Goal: Information Seeking & Learning: Learn about a topic

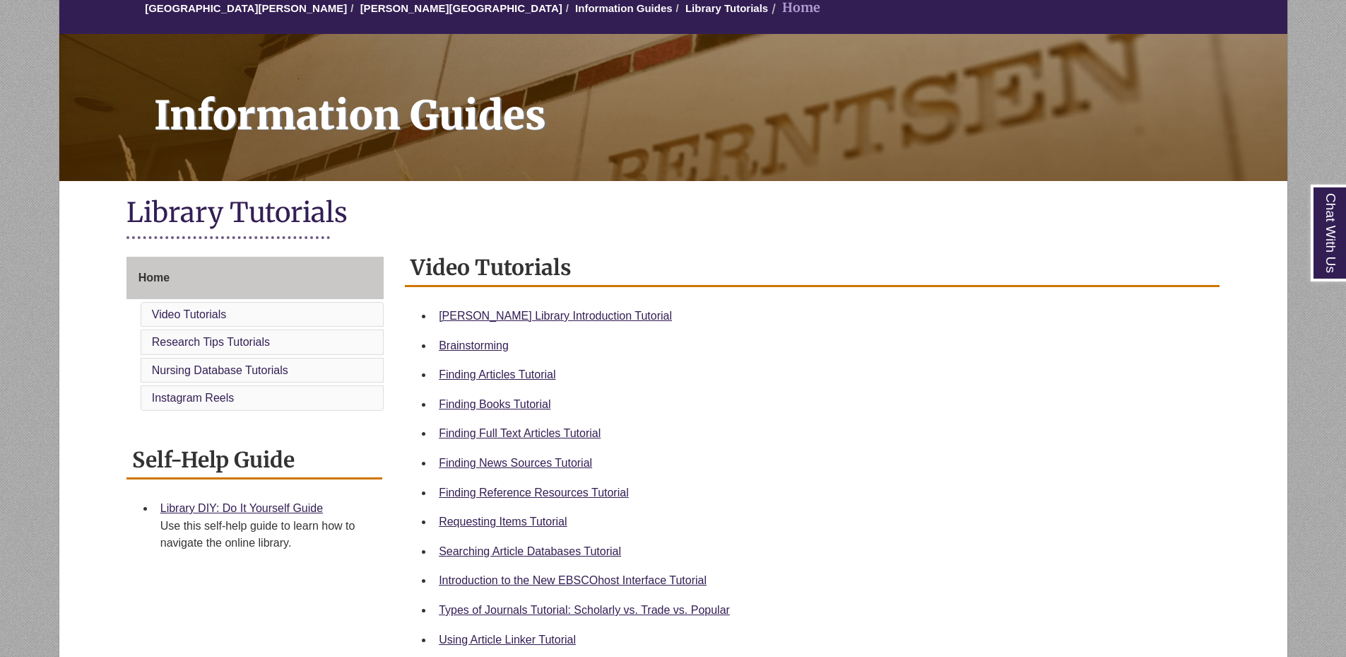
scroll to position [141, 0]
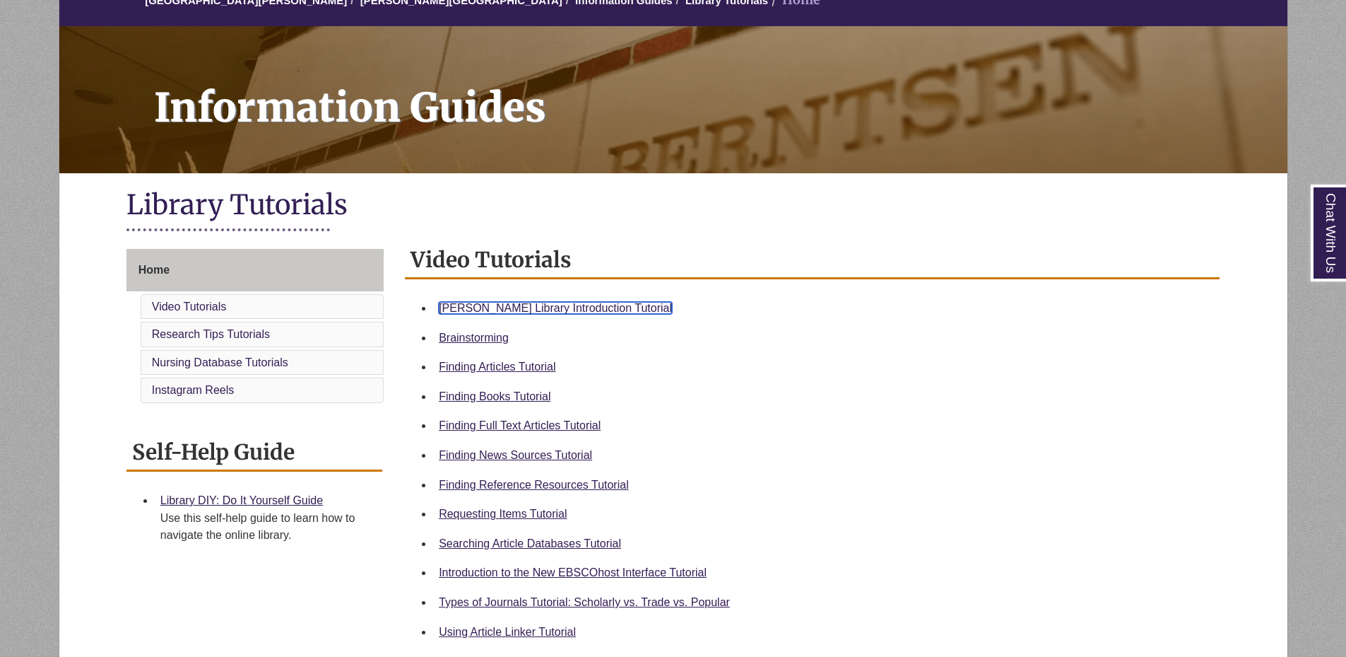
click at [603, 310] on link "Berntsen Library Introduction Tutorial" at bounding box center [555, 308] width 233 height 12
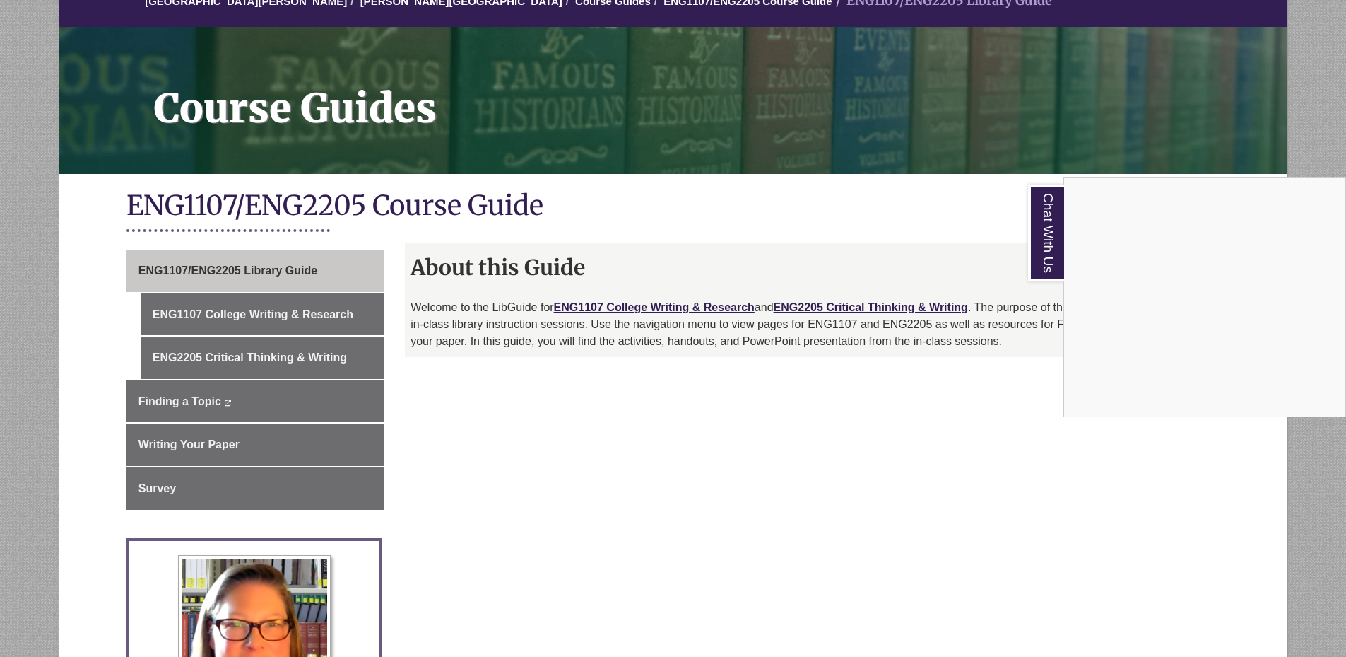
scroll to position [141, 0]
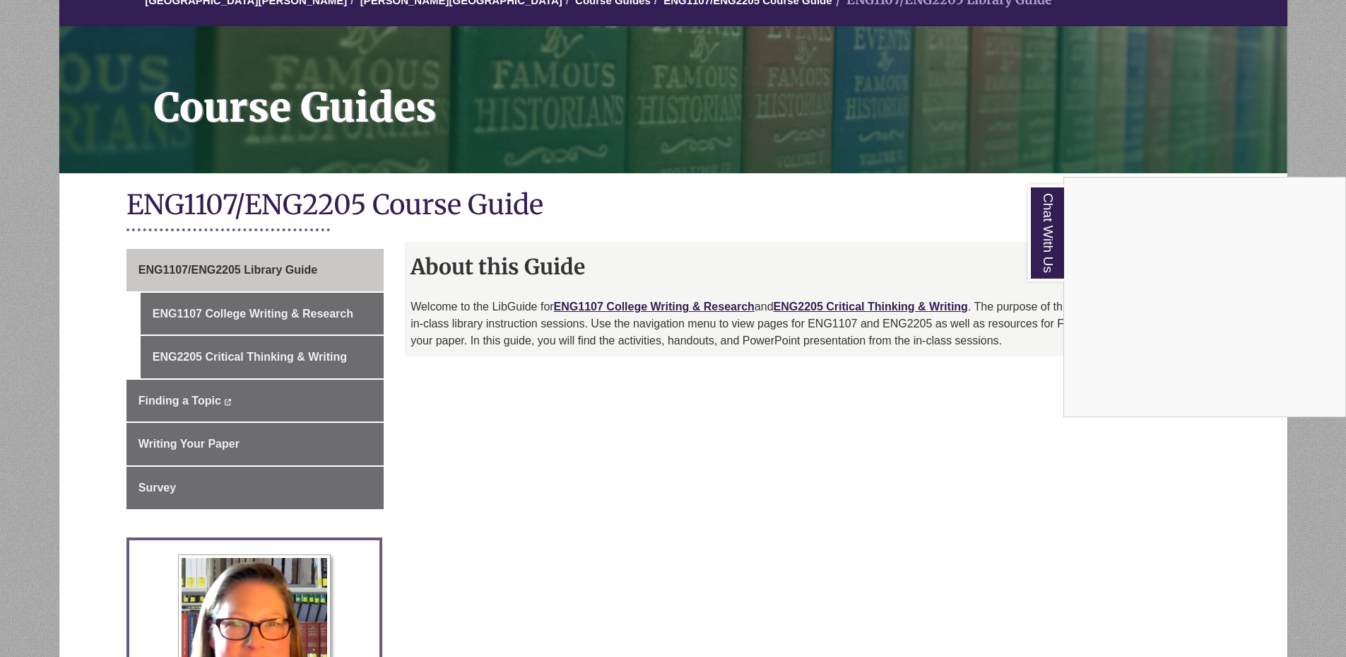
click at [743, 495] on div "Chat With Us" at bounding box center [673, 328] width 1346 height 657
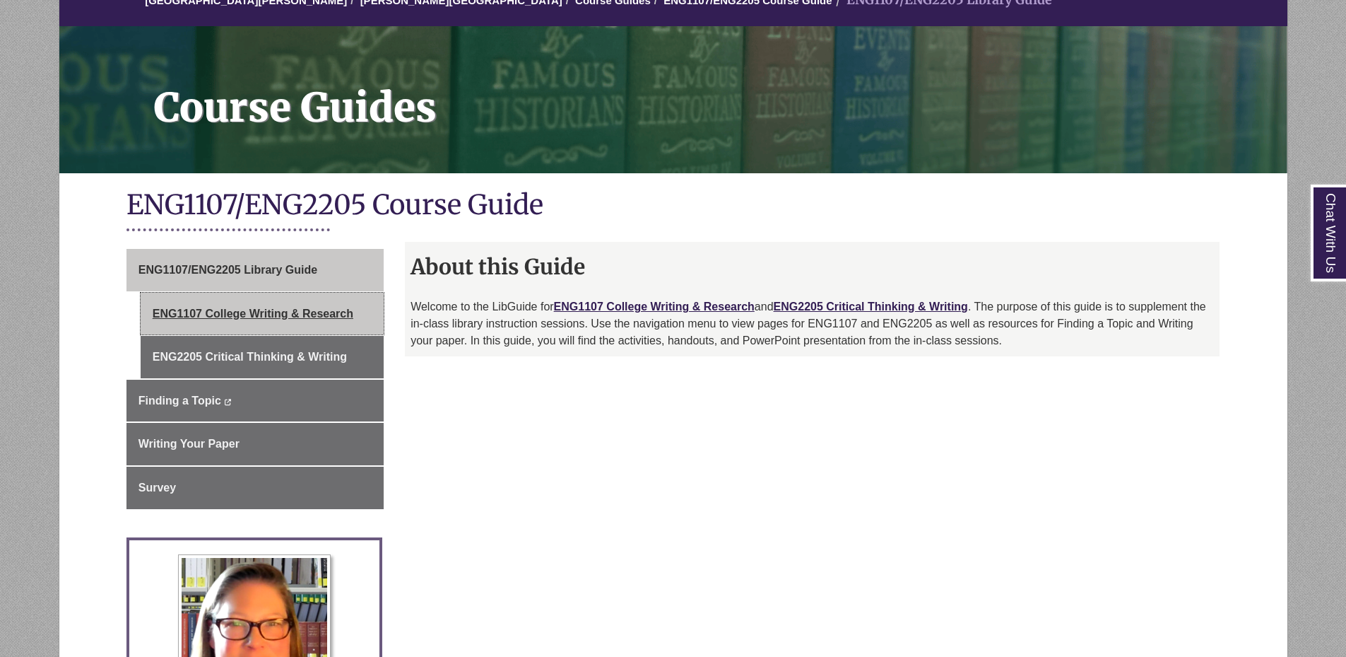
click at [340, 304] on link "ENG1107 College Writing & Research" at bounding box center [262, 314] width 243 height 42
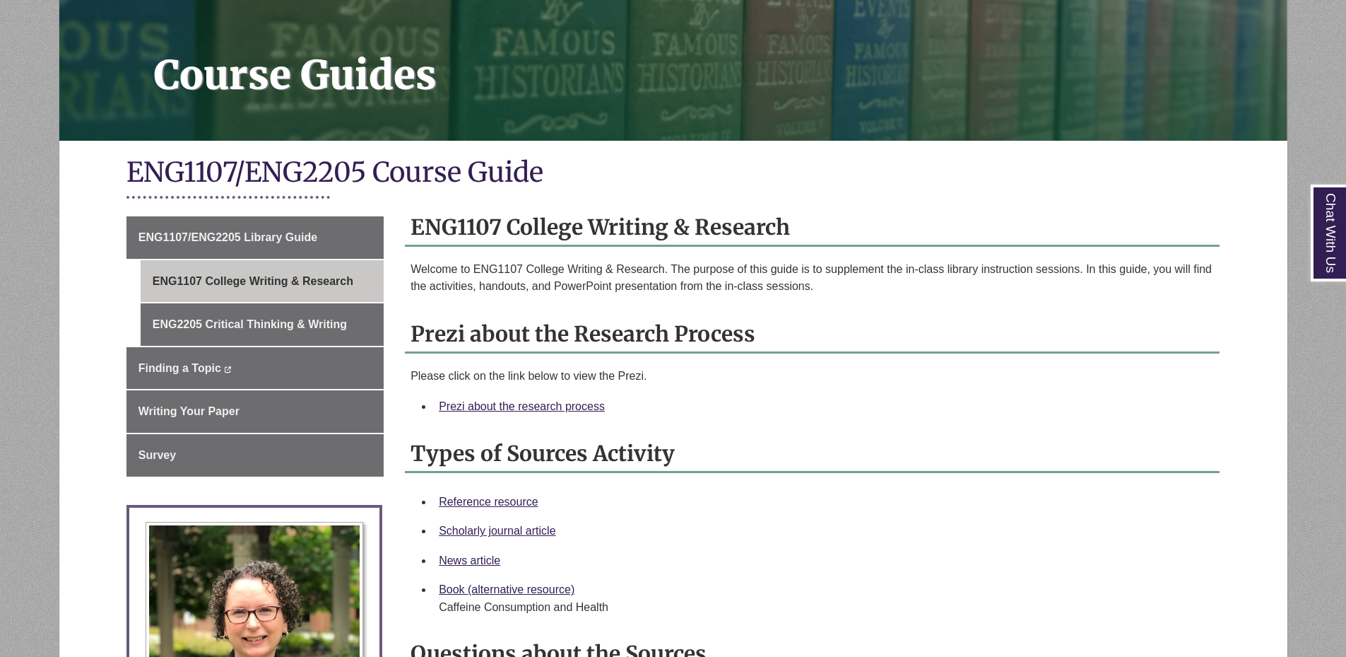
scroll to position [212, 0]
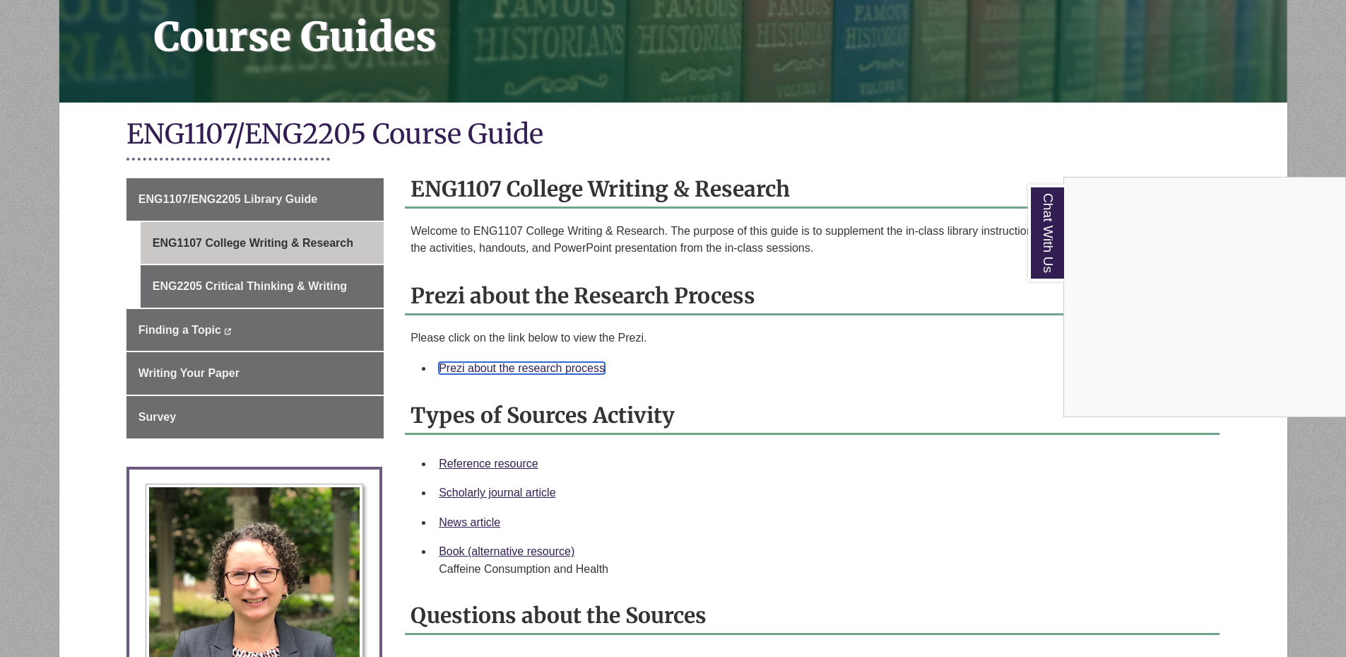
drag, startPoint x: 573, startPoint y: 362, endPoint x: 1296, endPoint y: -86, distance: 850.1
click at [563, 369] on div "Chat With Us" at bounding box center [673, 328] width 1346 height 657
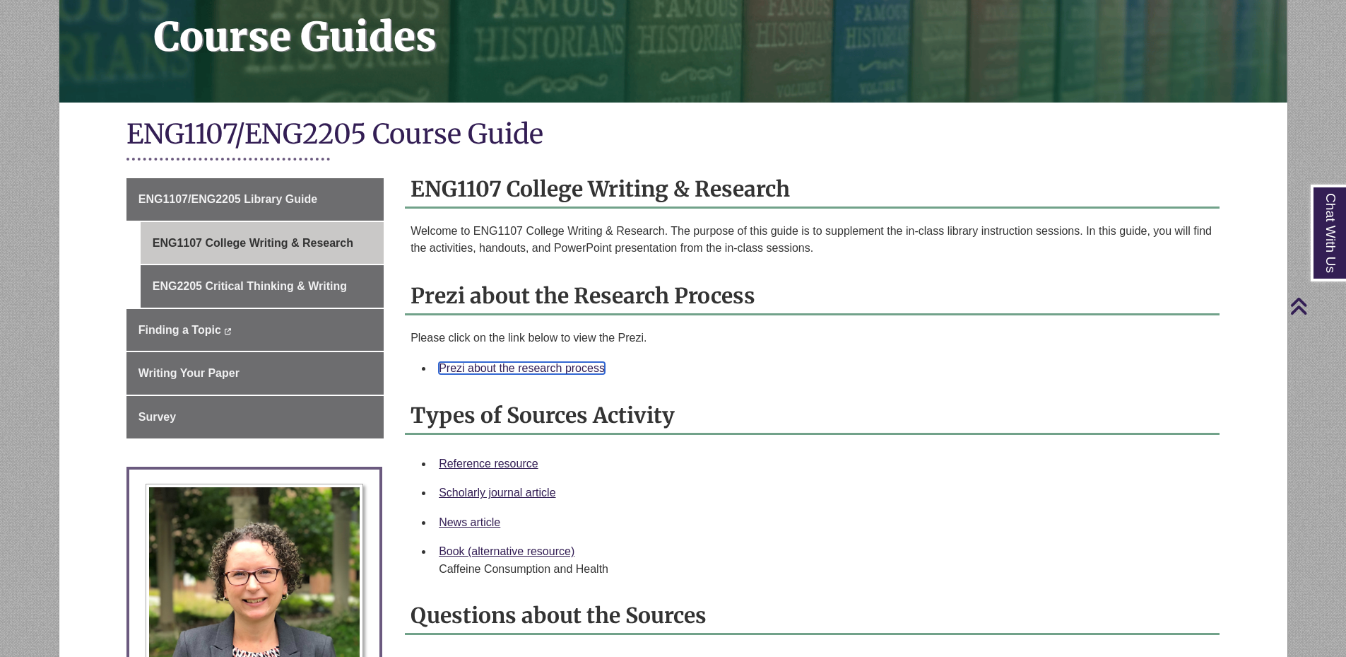
click at [563, 369] on link "Prezi about the research process" at bounding box center [522, 368] width 166 height 12
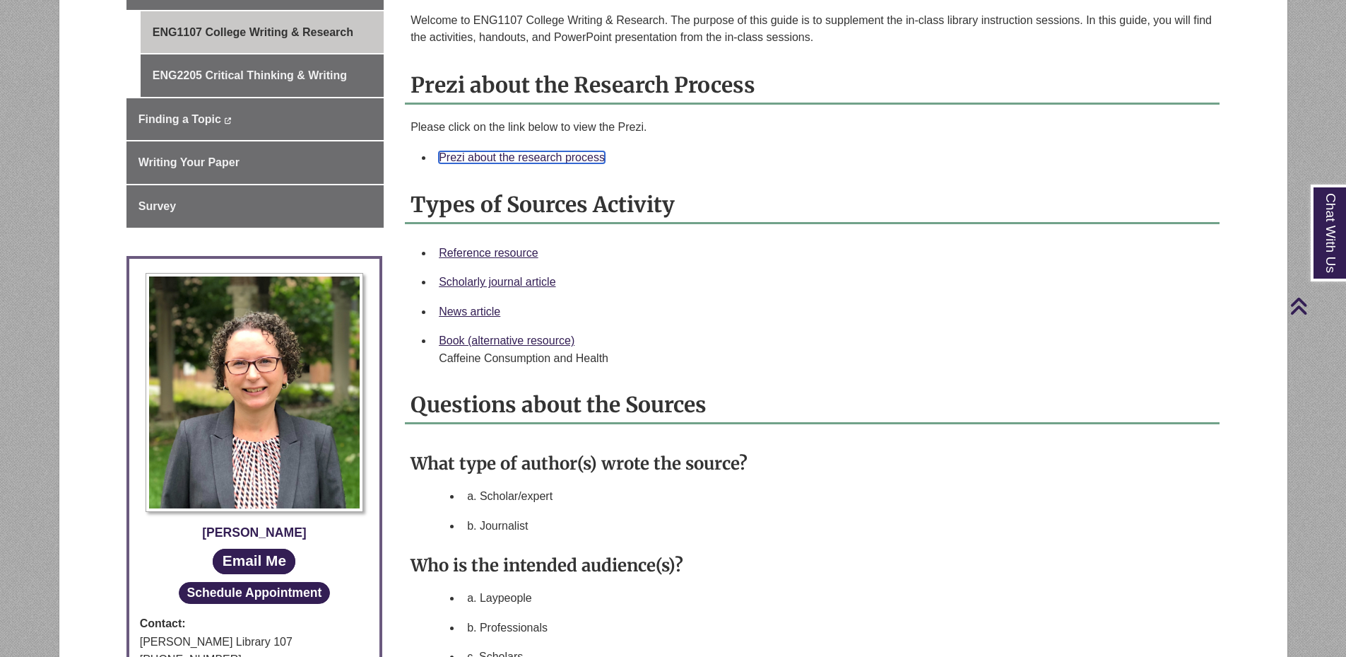
scroll to position [353, 0]
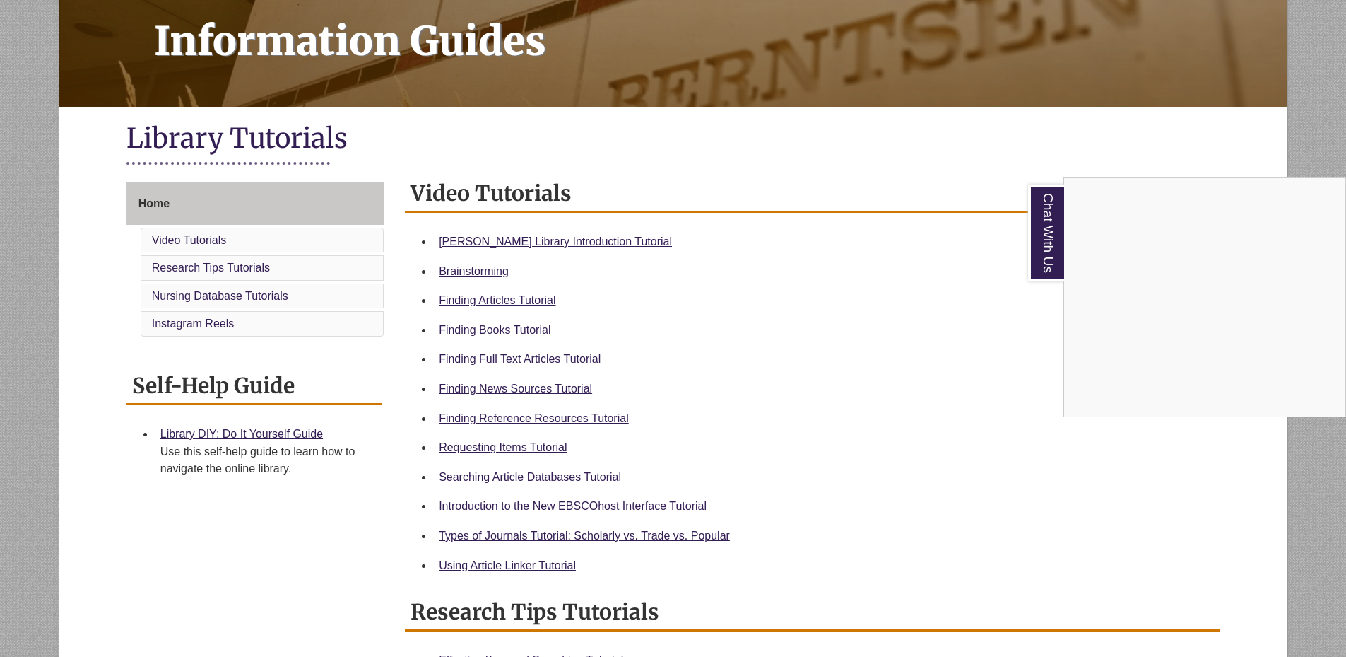
scroll to position [212, 0]
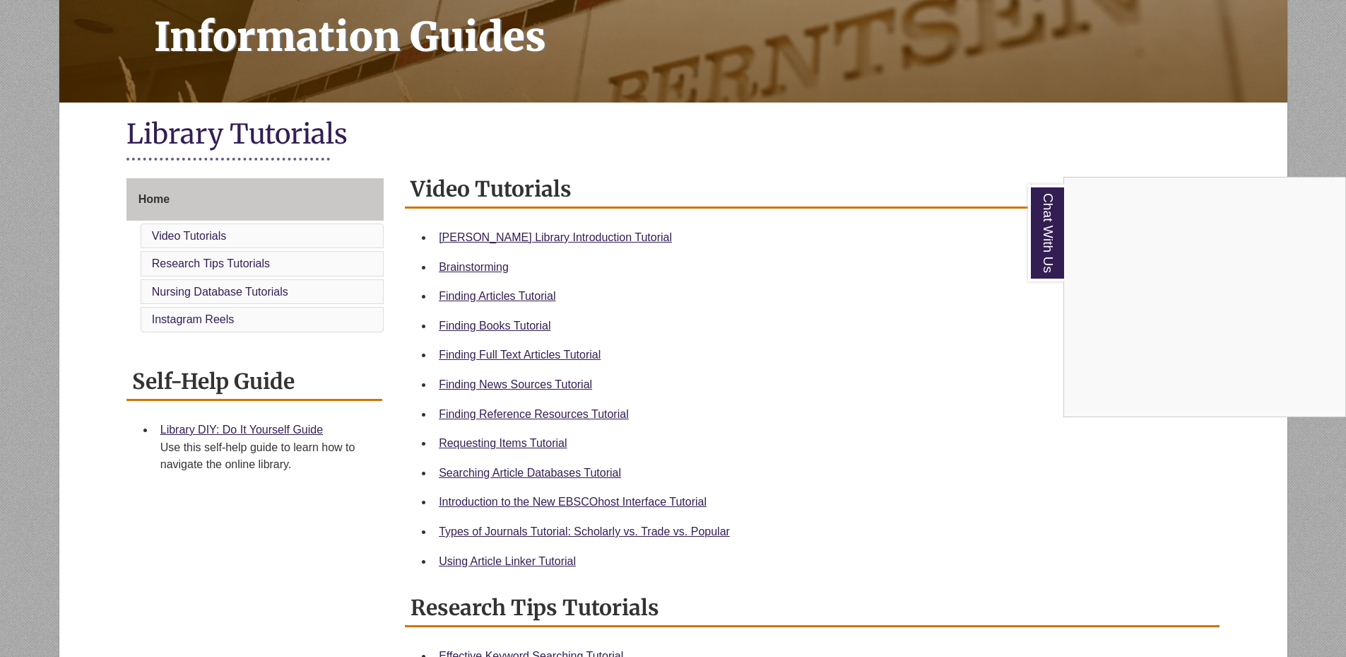
click at [507, 412] on div "Chat With Us" at bounding box center [673, 328] width 1346 height 657
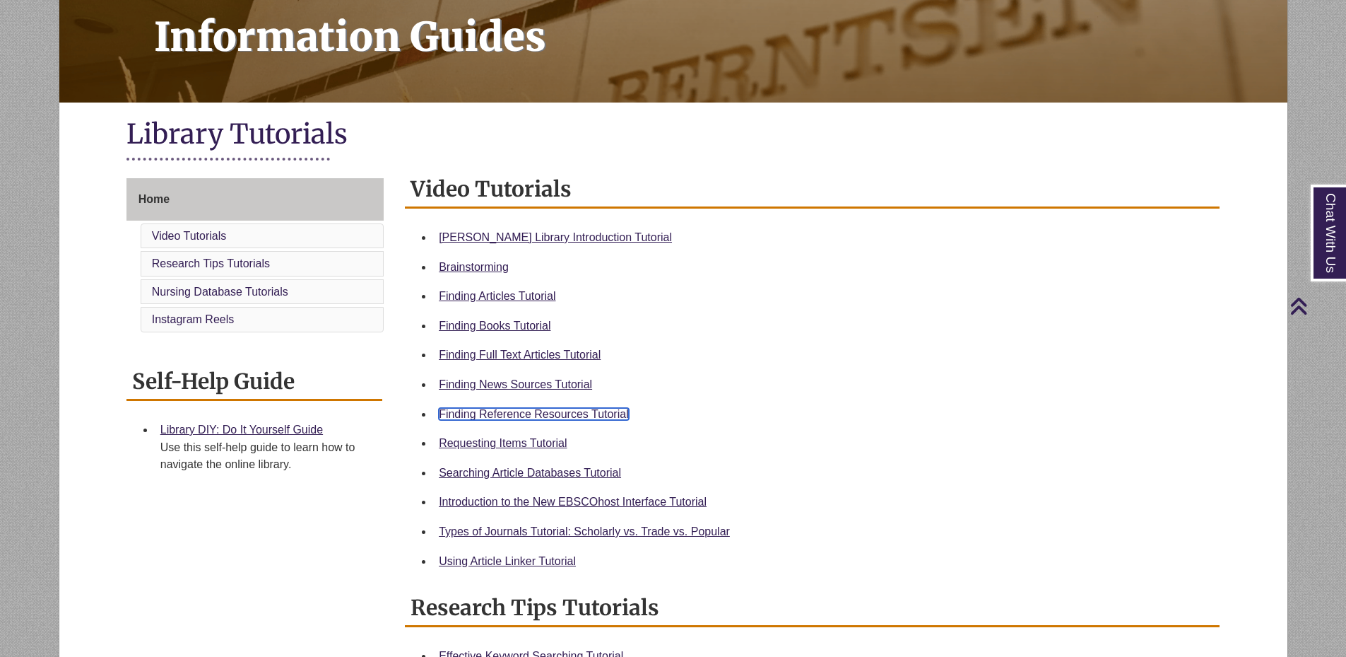
click at [507, 412] on link "Finding Reference Resources Tutorial" at bounding box center [534, 414] width 190 height 12
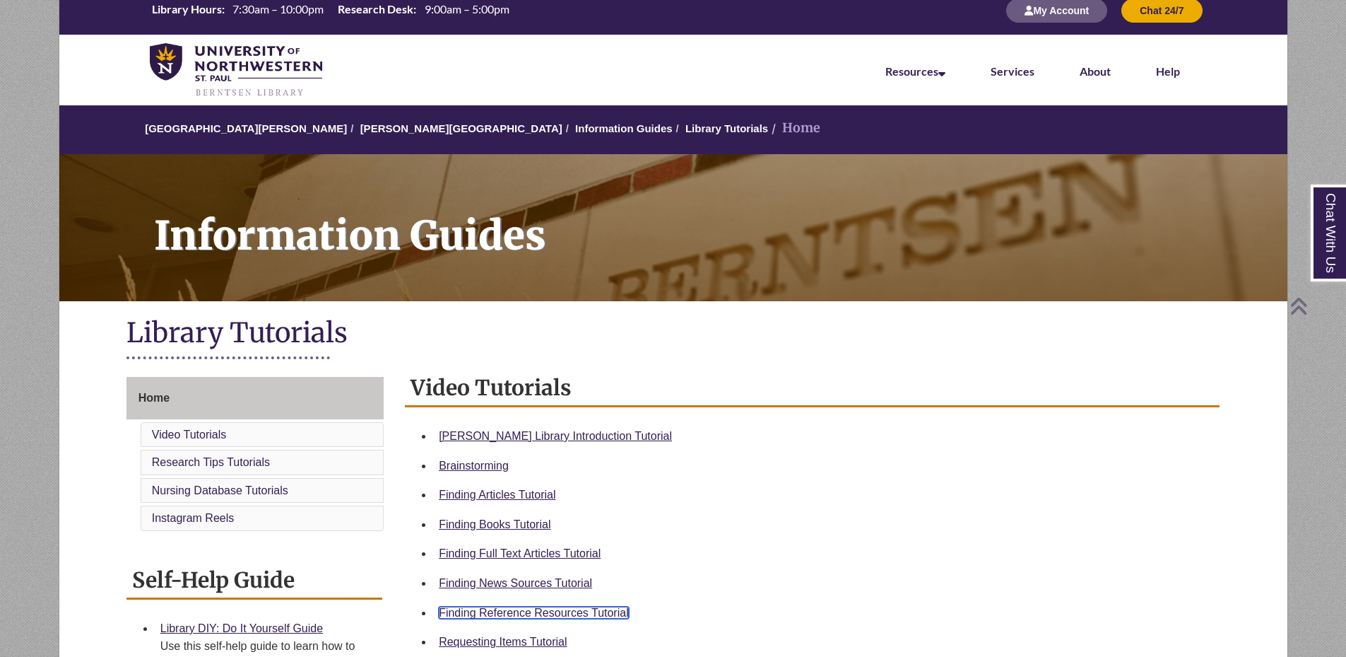
scroll to position [0, 0]
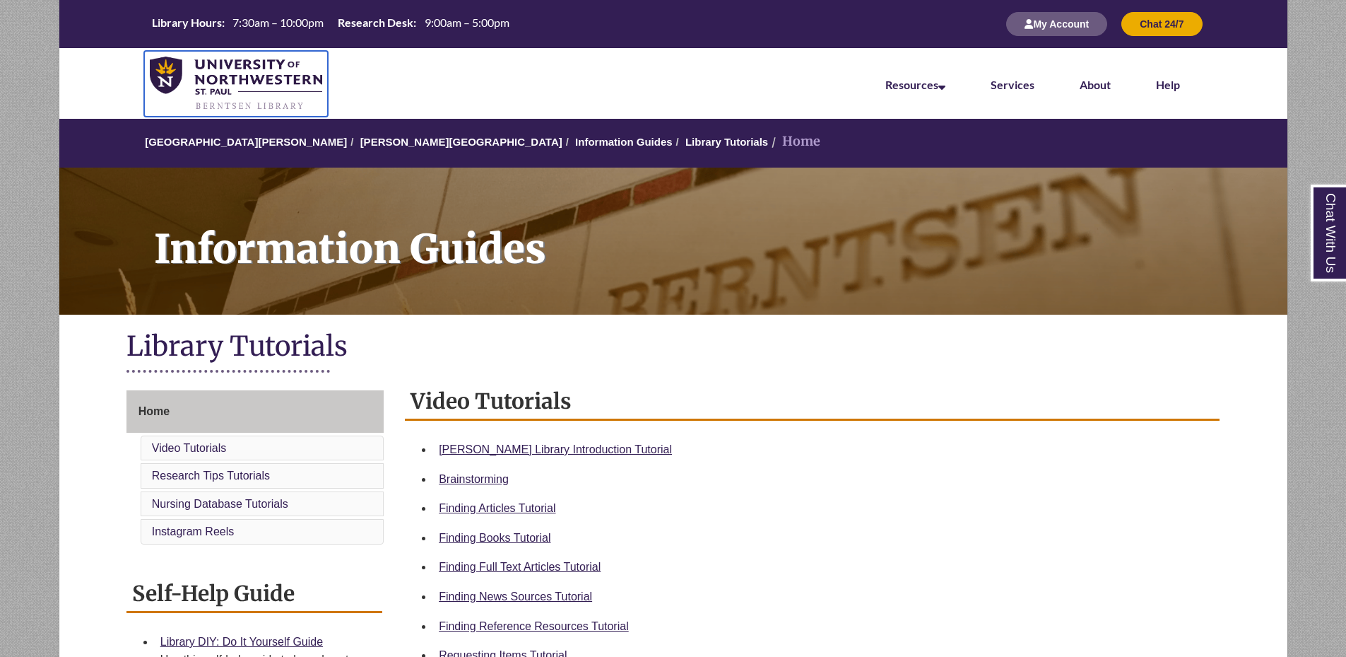
click at [256, 76] on img at bounding box center [236, 84] width 173 height 55
click at [257, 102] on img at bounding box center [236, 84] width 173 height 55
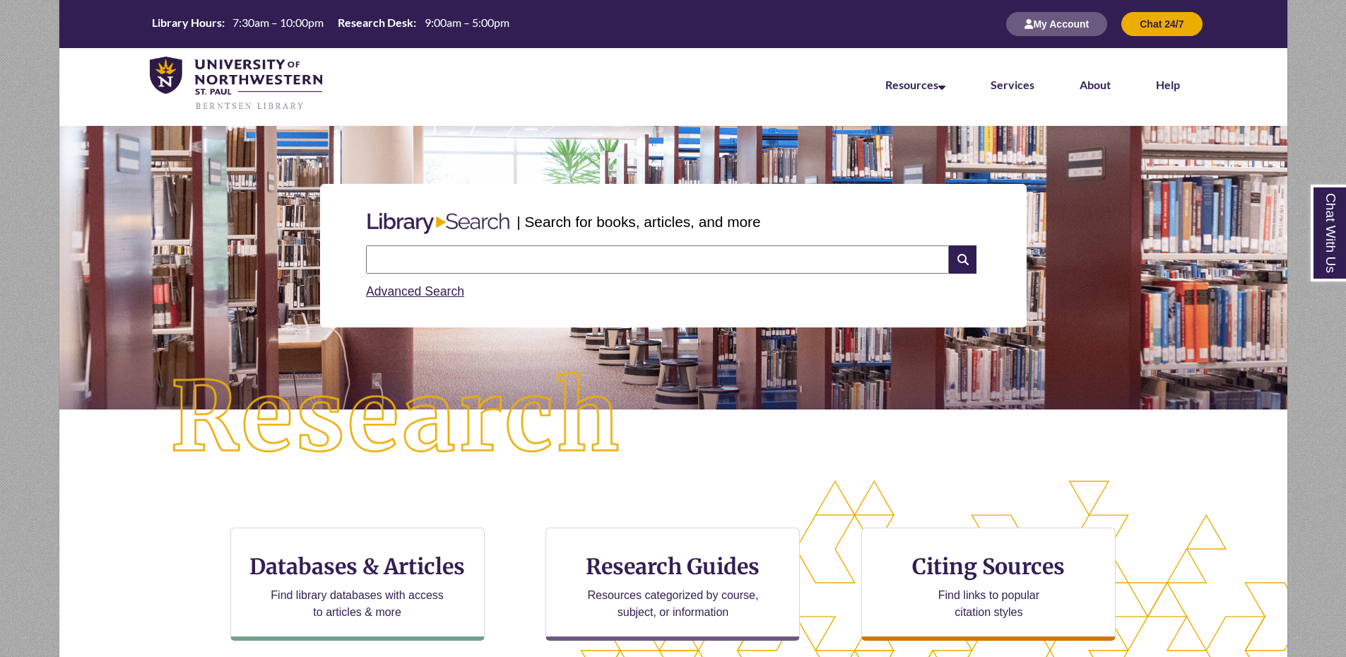
click at [558, 249] on input "text" at bounding box center [657, 259] width 583 height 28
type input "**********"
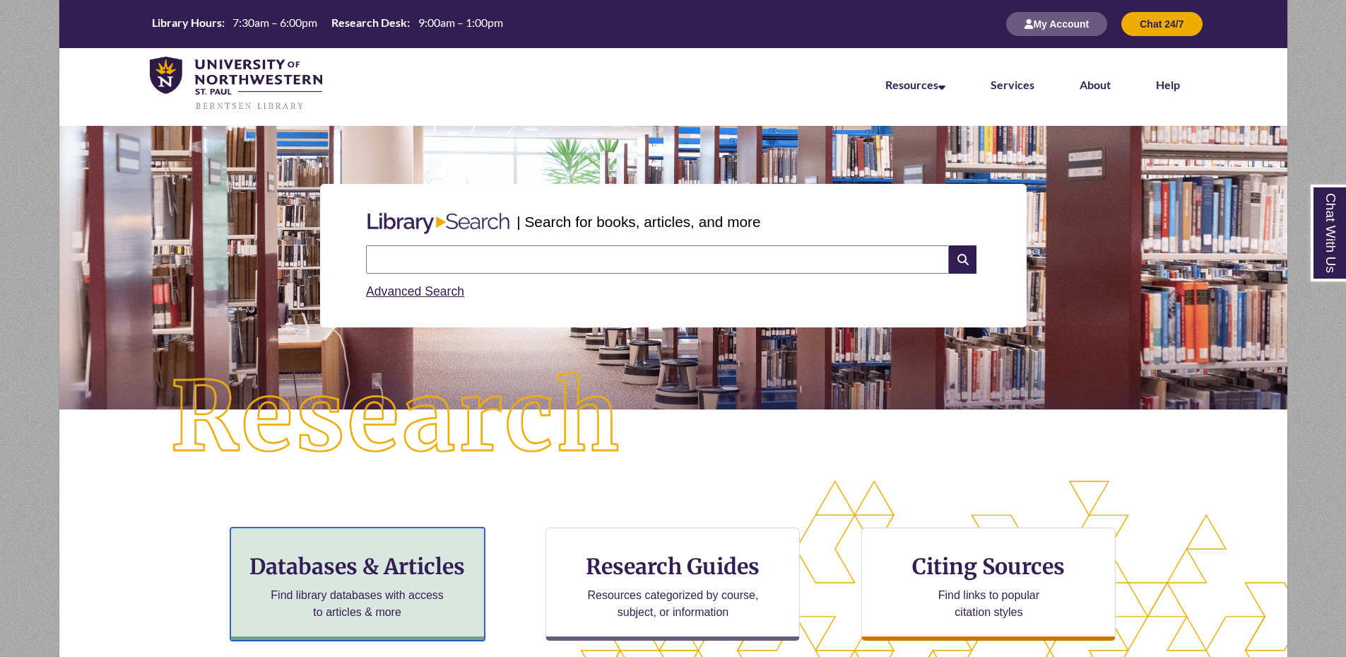
click at [331, 595] on p "Find library databases with access to articles & more" at bounding box center [357, 604] width 184 height 34
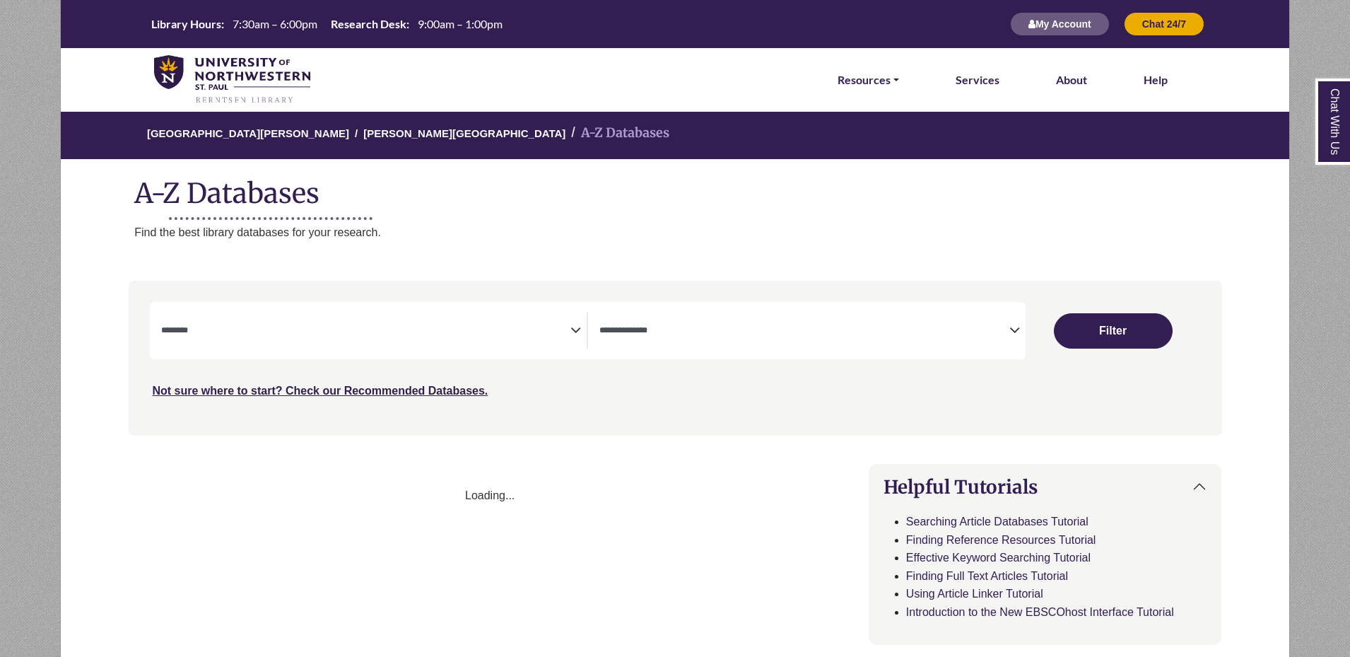
select select "Database Subject Filter"
select select "Database Types Filter"
select select "Database Subject Filter"
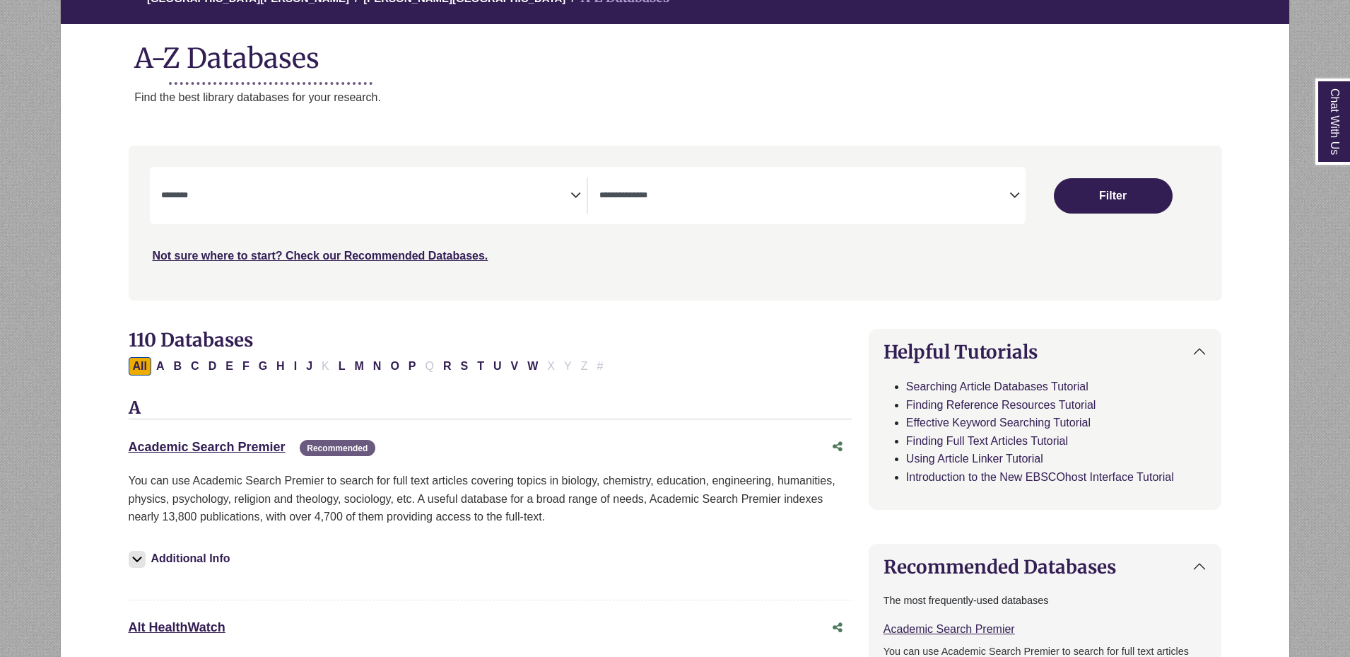
scroll to position [141, 0]
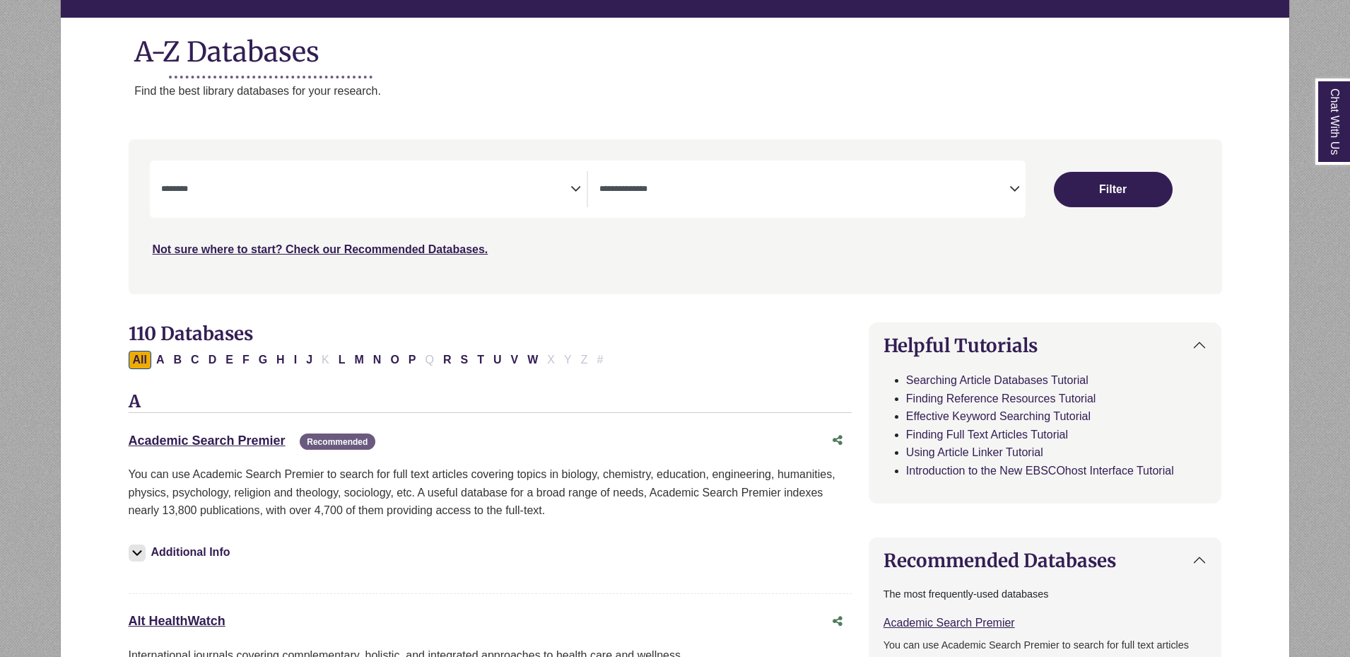
click at [690, 199] on span "Search filters" at bounding box center [804, 189] width 410 height 36
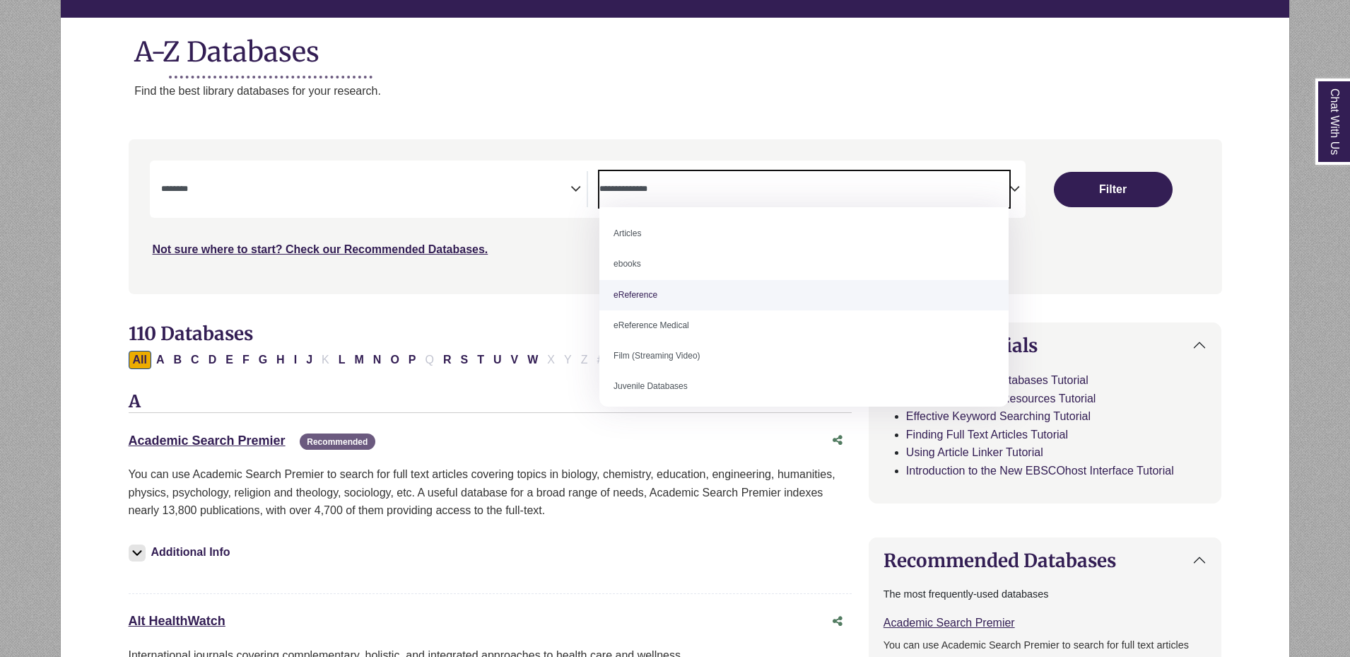
select select "*****"
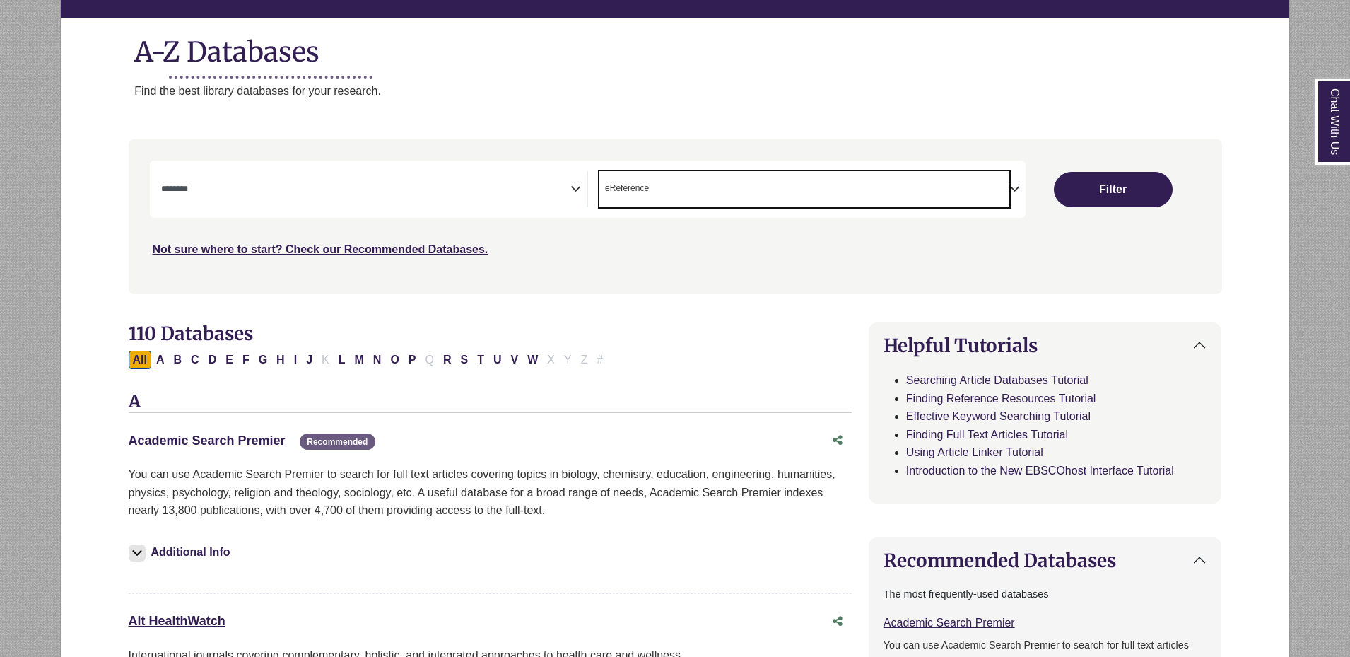
click at [413, 191] on textarea "Search" at bounding box center [366, 189] width 410 height 11
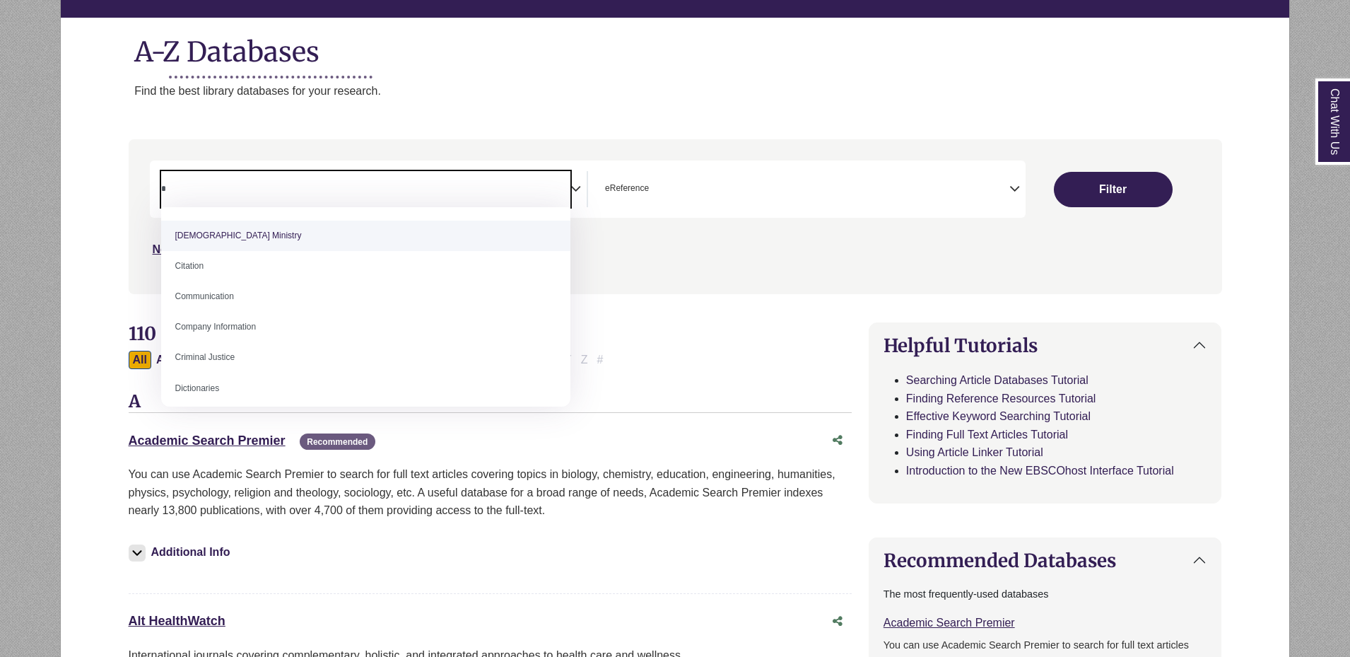
scroll to position [0, 0]
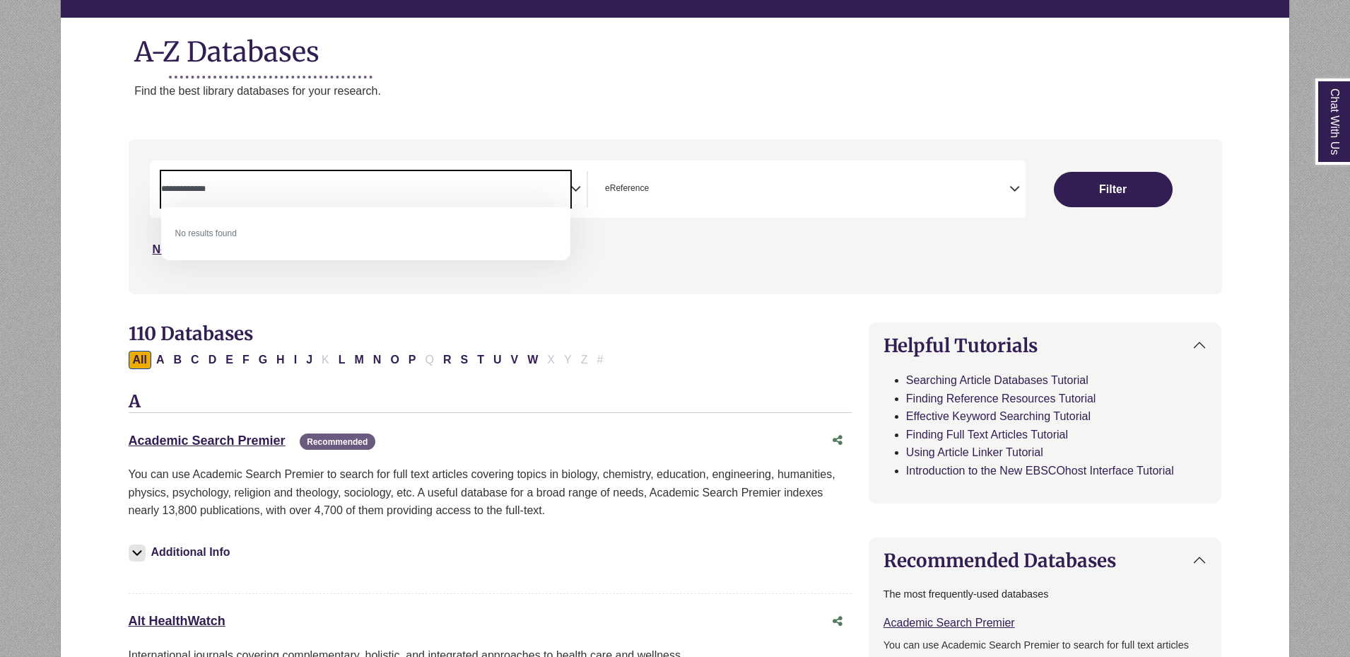
type textarea "**********"
click at [730, 278] on div "Search filters" at bounding box center [675, 216] width 1076 height 143
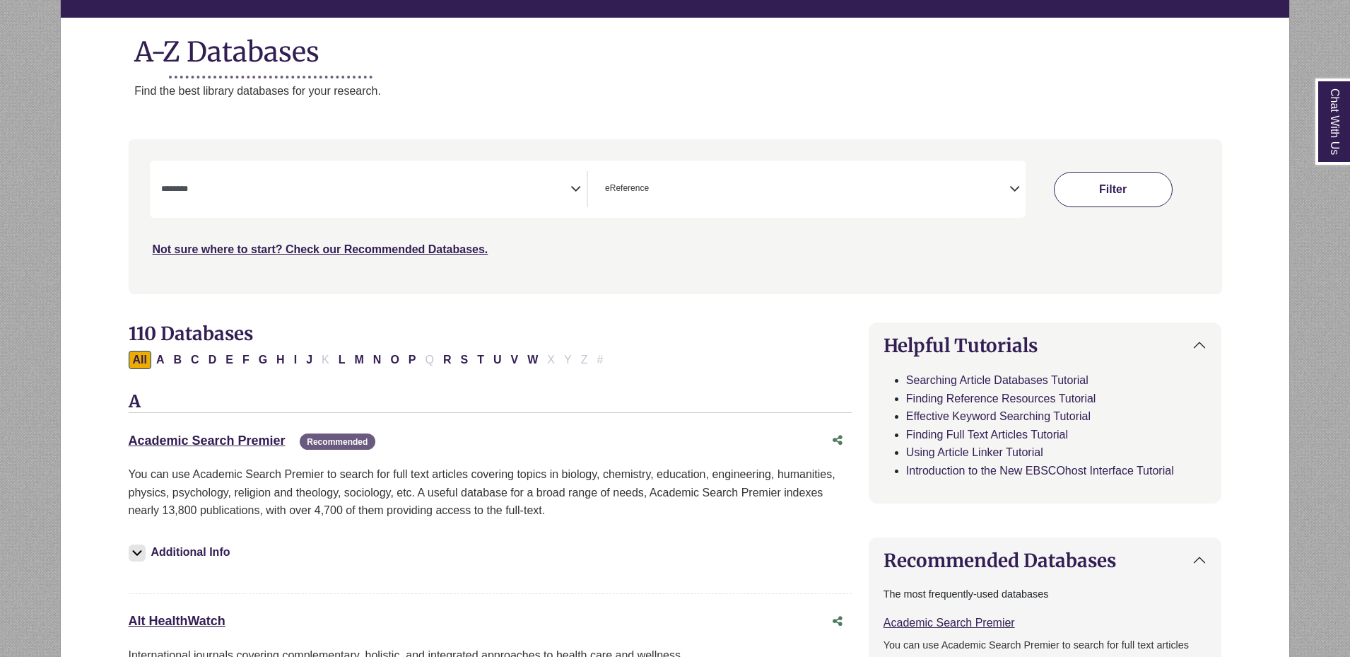
click at [1133, 181] on button "Filter" at bounding box center [1113, 189] width 119 height 35
select select "Database Subject Filter"
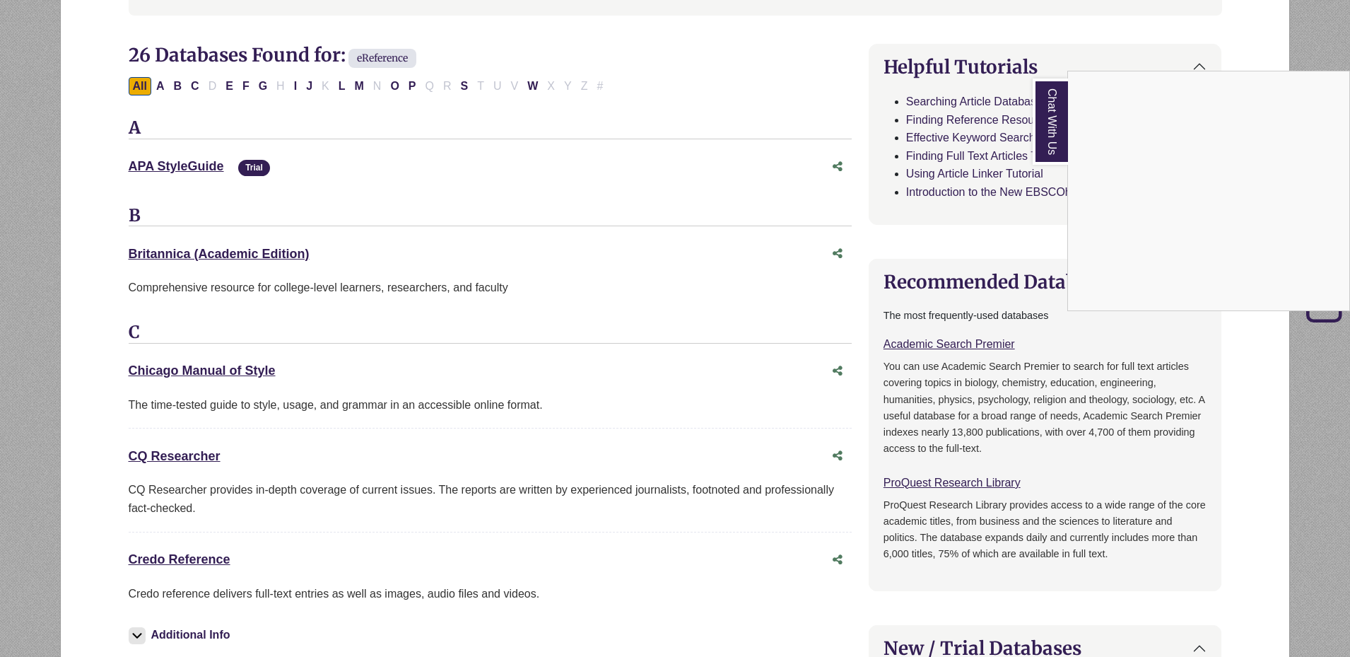
scroll to position [424, 0]
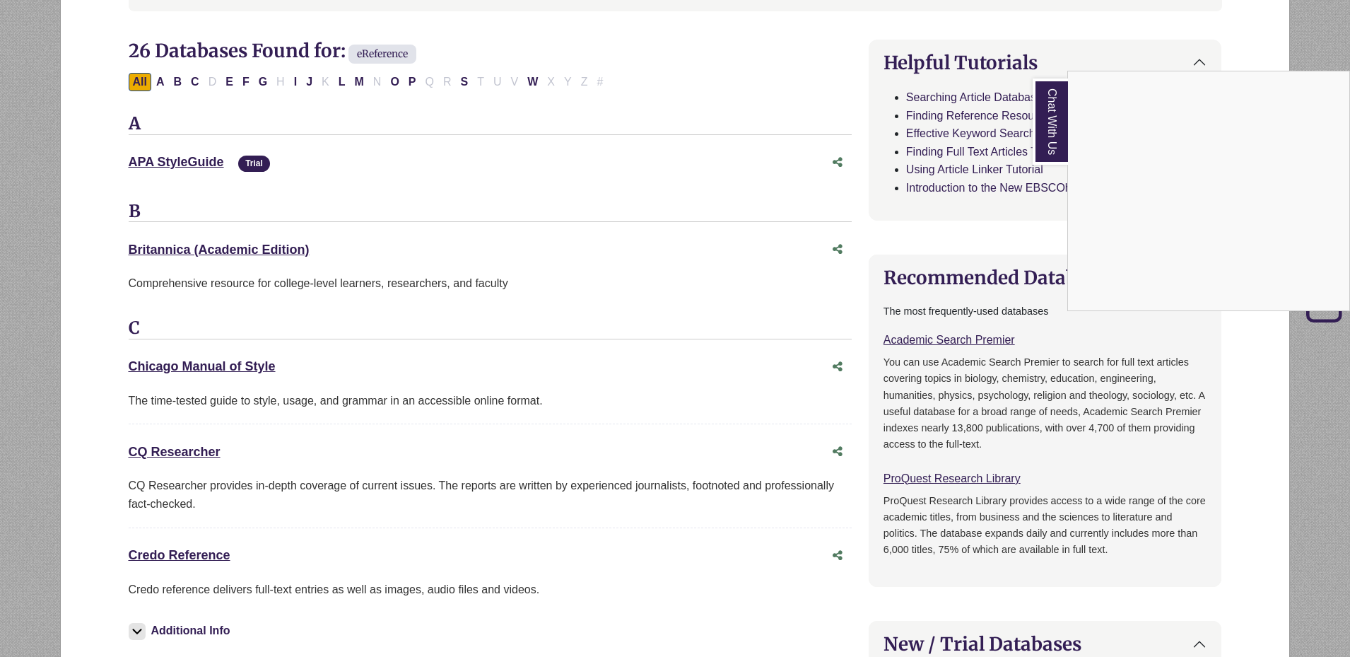
click at [190, 553] on div "Chat With Us" at bounding box center [675, 328] width 1350 height 657
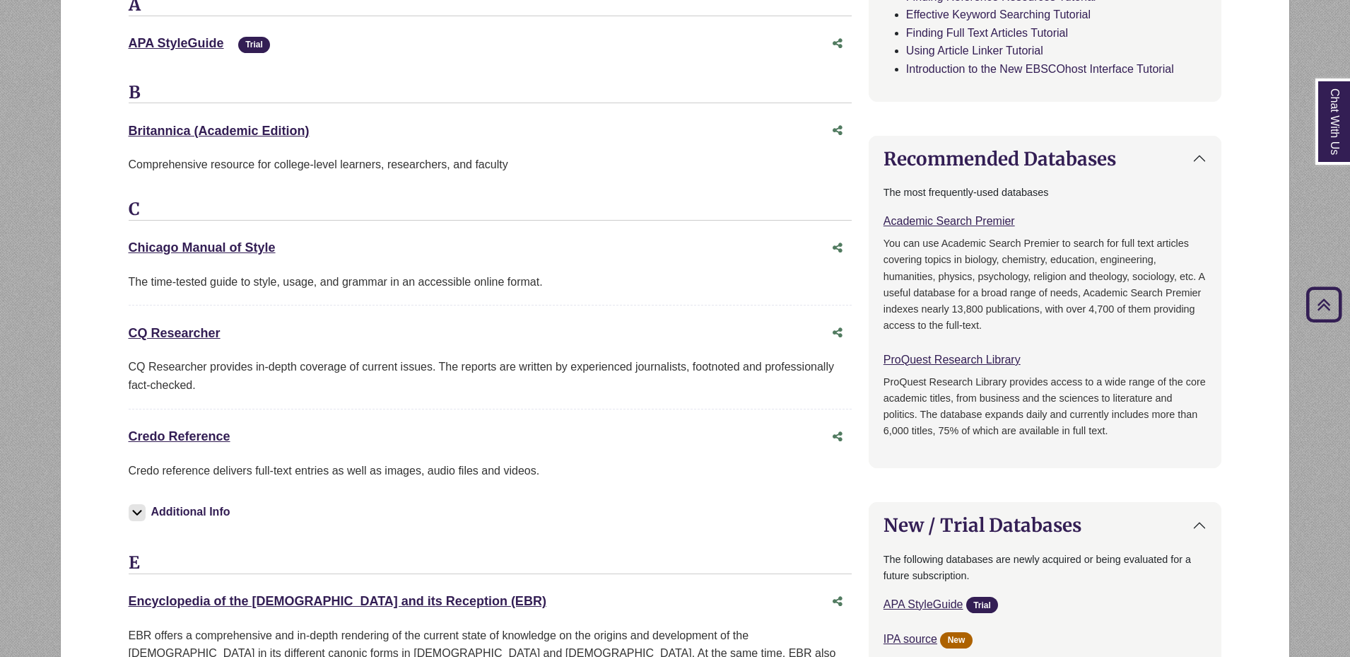
scroll to position [565, 0]
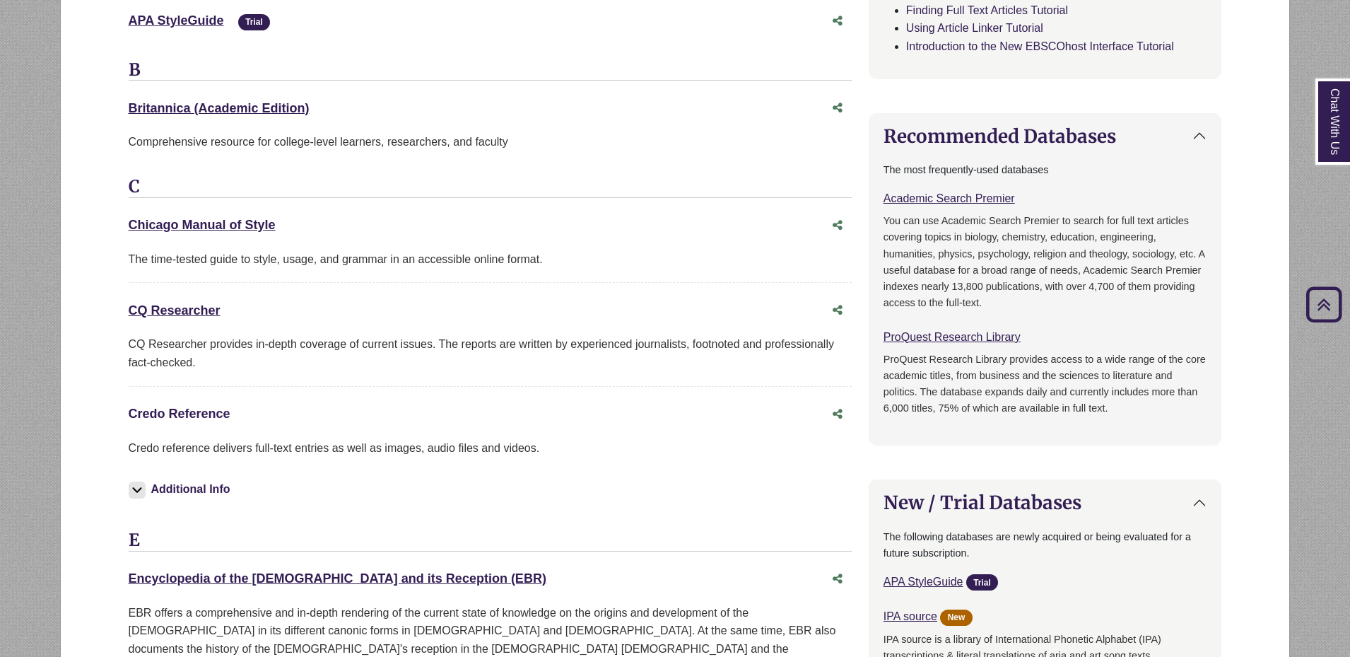
click at [199, 411] on link "Credo Reference This link opens in a new window" at bounding box center [180, 413] width 102 height 14
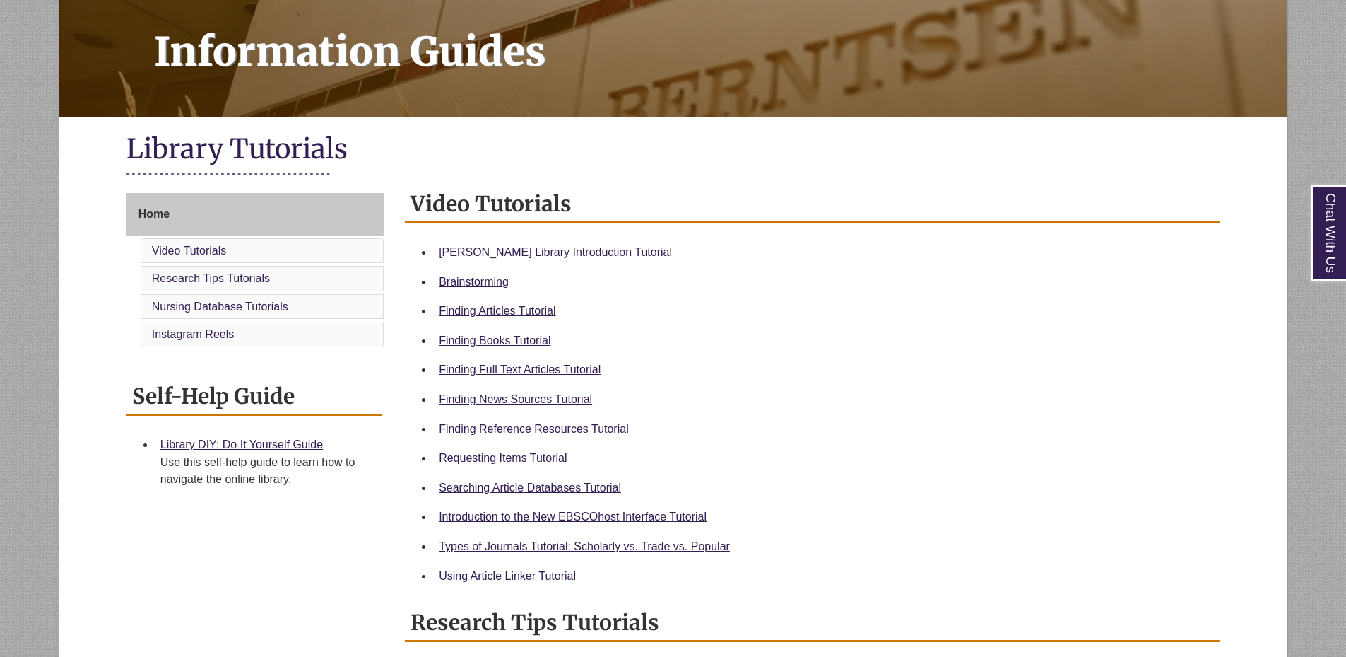
scroll to position [212, 0]
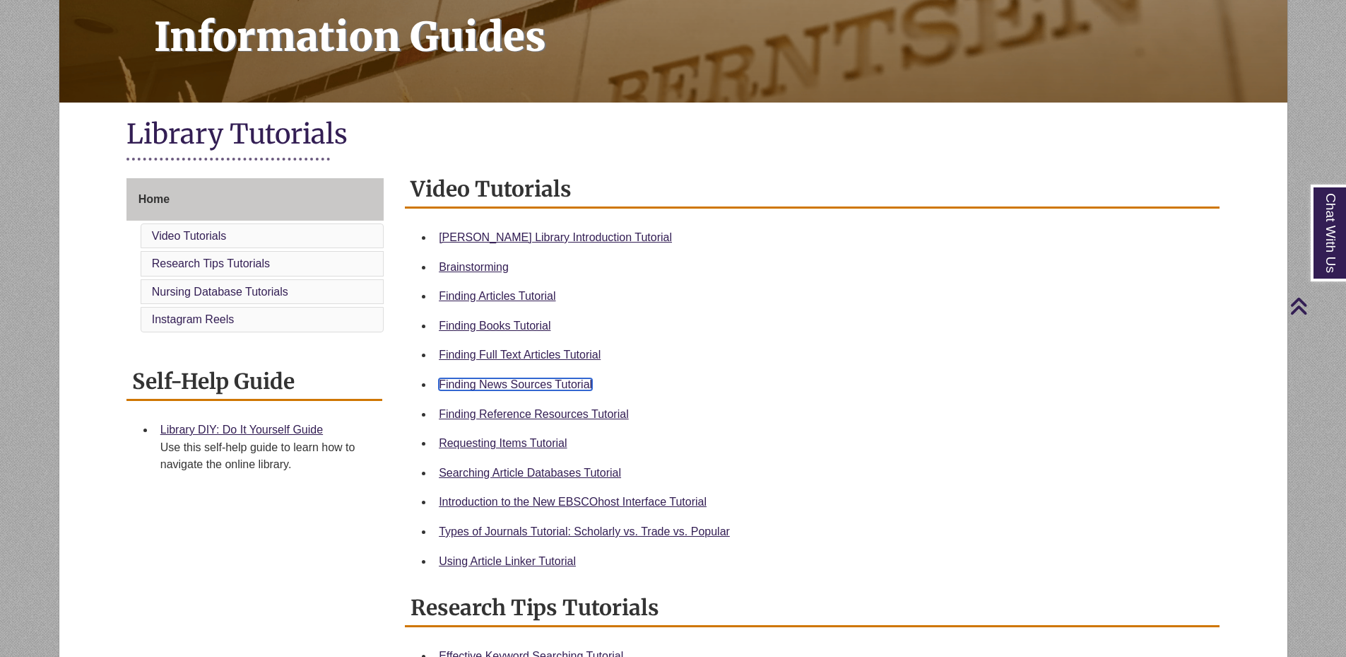
click at [516, 385] on link "Finding News Sources Tutorial" at bounding box center [515, 384] width 153 height 12
click at [222, 134] on h1 "Library Tutorials" at bounding box center [673, 135] width 1094 height 37
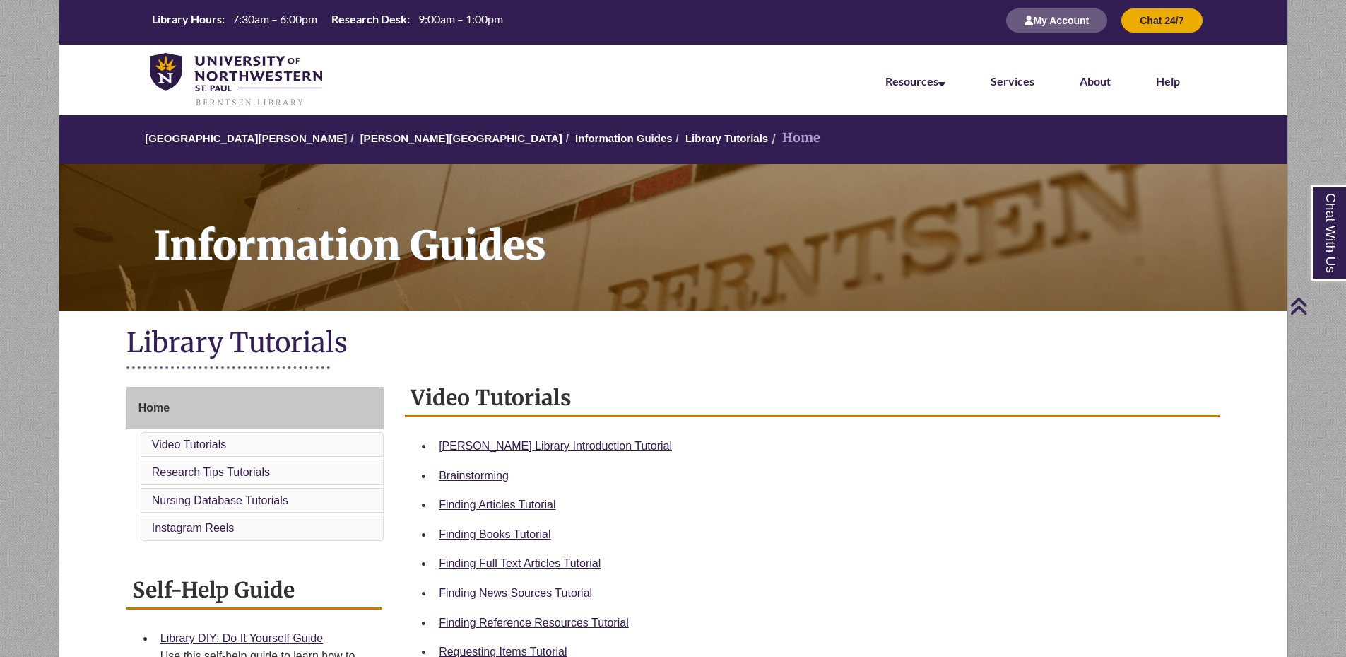
scroll to position [0, 0]
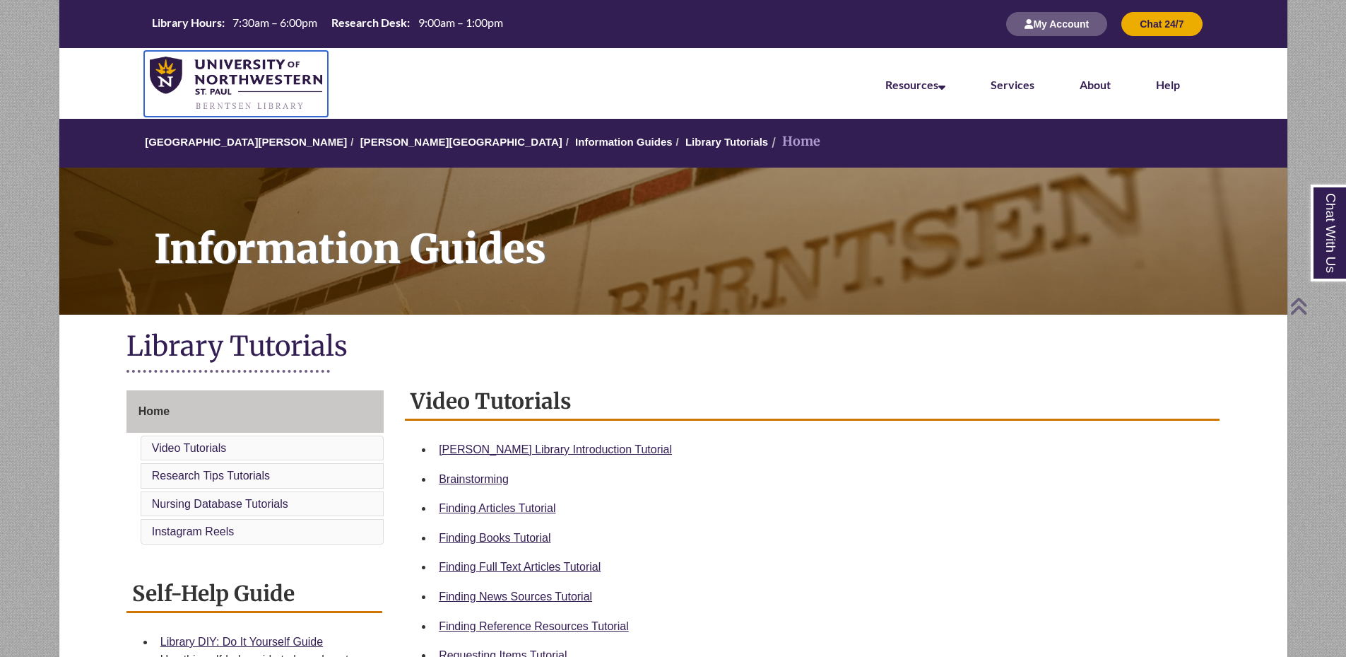
click at [221, 84] on img at bounding box center [236, 84] width 173 height 55
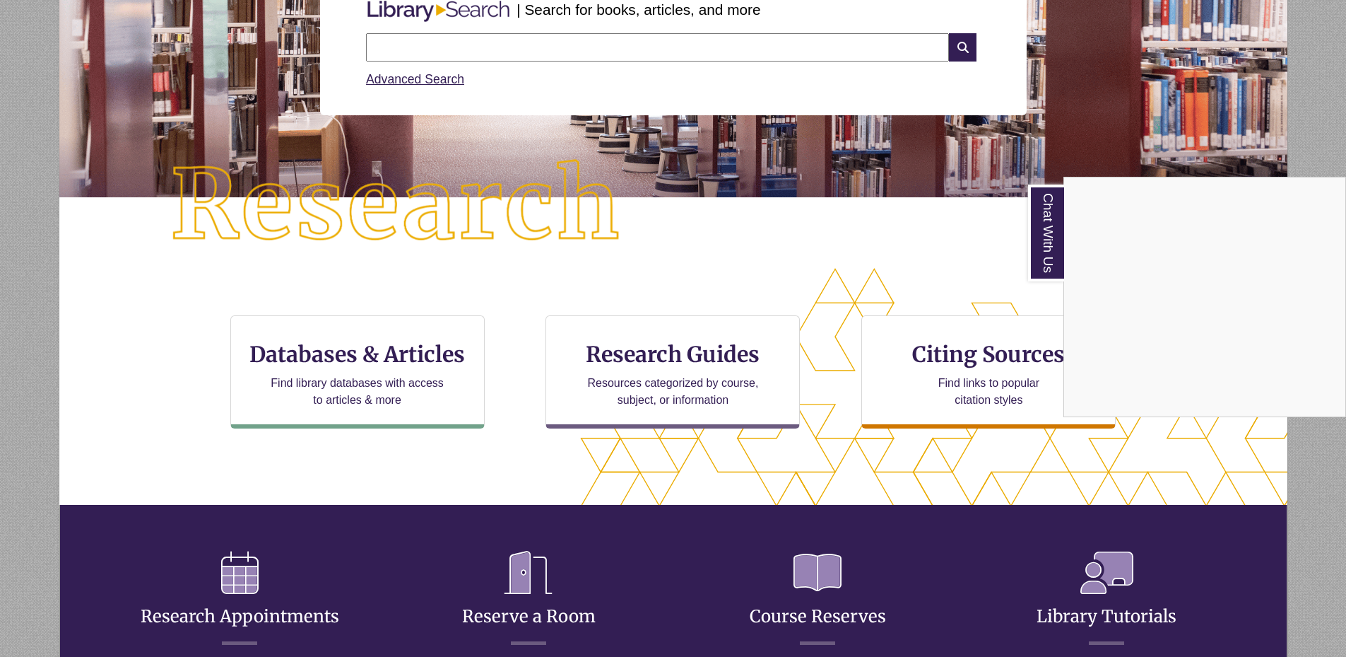
click at [648, 54] on div "Chat With Us" at bounding box center [673, 328] width 1346 height 657
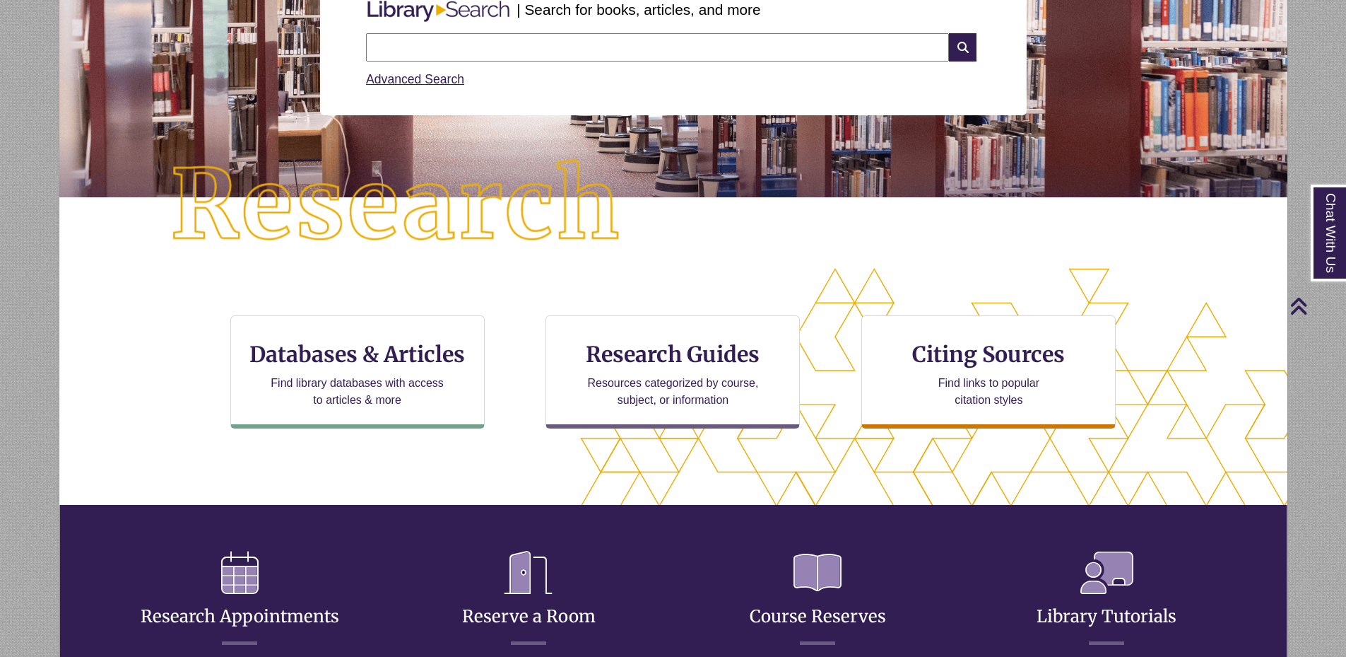
click at [644, 52] on input "text" at bounding box center [657, 47] width 583 height 28
type input "**********"
click at [962, 55] on icon at bounding box center [962, 47] width 27 height 28
